Goal: Book appointment/travel/reservation

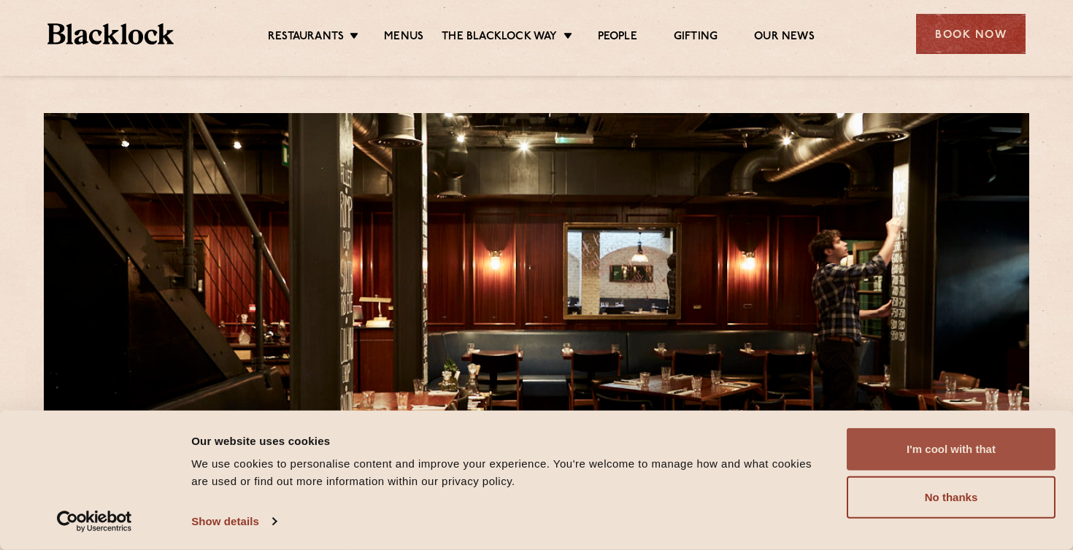
click at [928, 452] on button "I'm cool with that" at bounding box center [951, 449] width 209 height 42
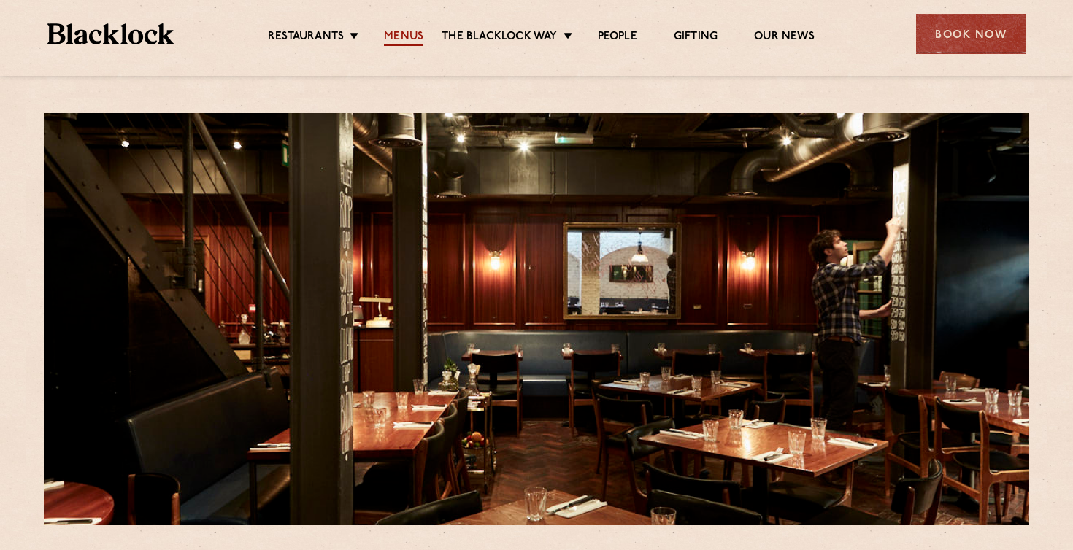
click at [399, 30] on link "Menus" at bounding box center [403, 38] width 39 height 16
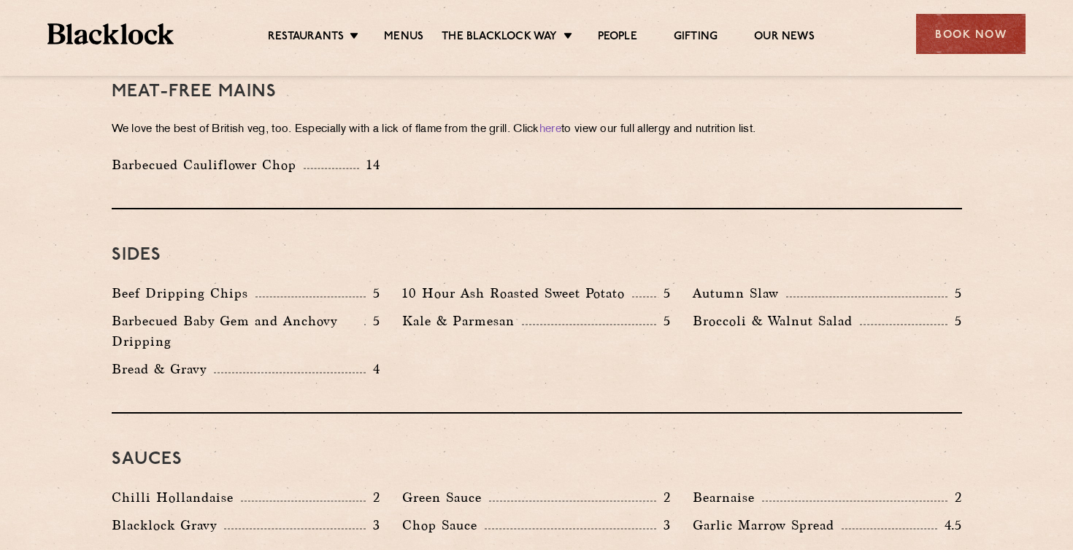
scroll to position [2086, 0]
click at [961, 36] on div "Book Now" at bounding box center [970, 34] width 109 height 40
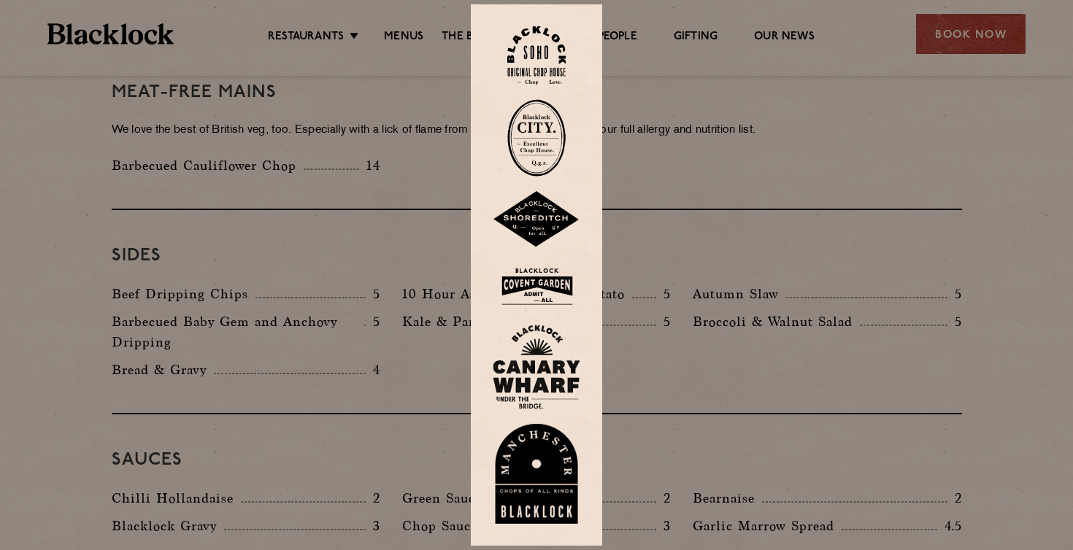
click at [558, 65] on img at bounding box center [536, 55] width 58 height 59
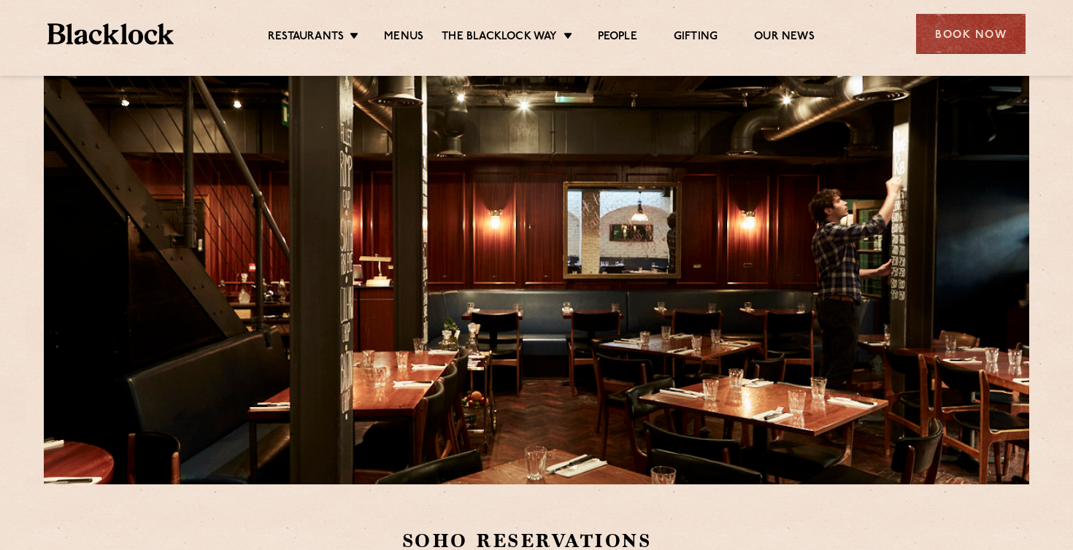
scroll to position [39, 0]
